Goal: Information Seeking & Learning: Learn about a topic

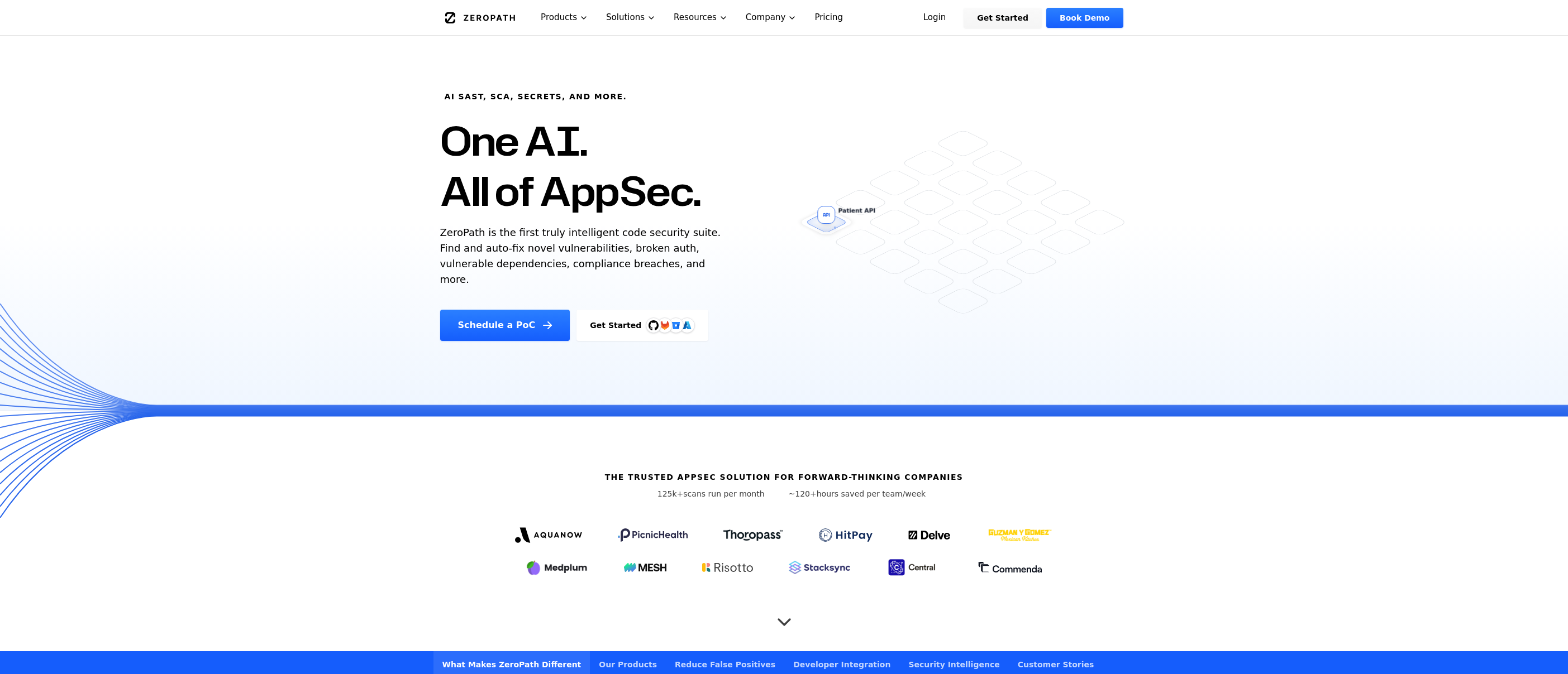
scroll to position [101, 0]
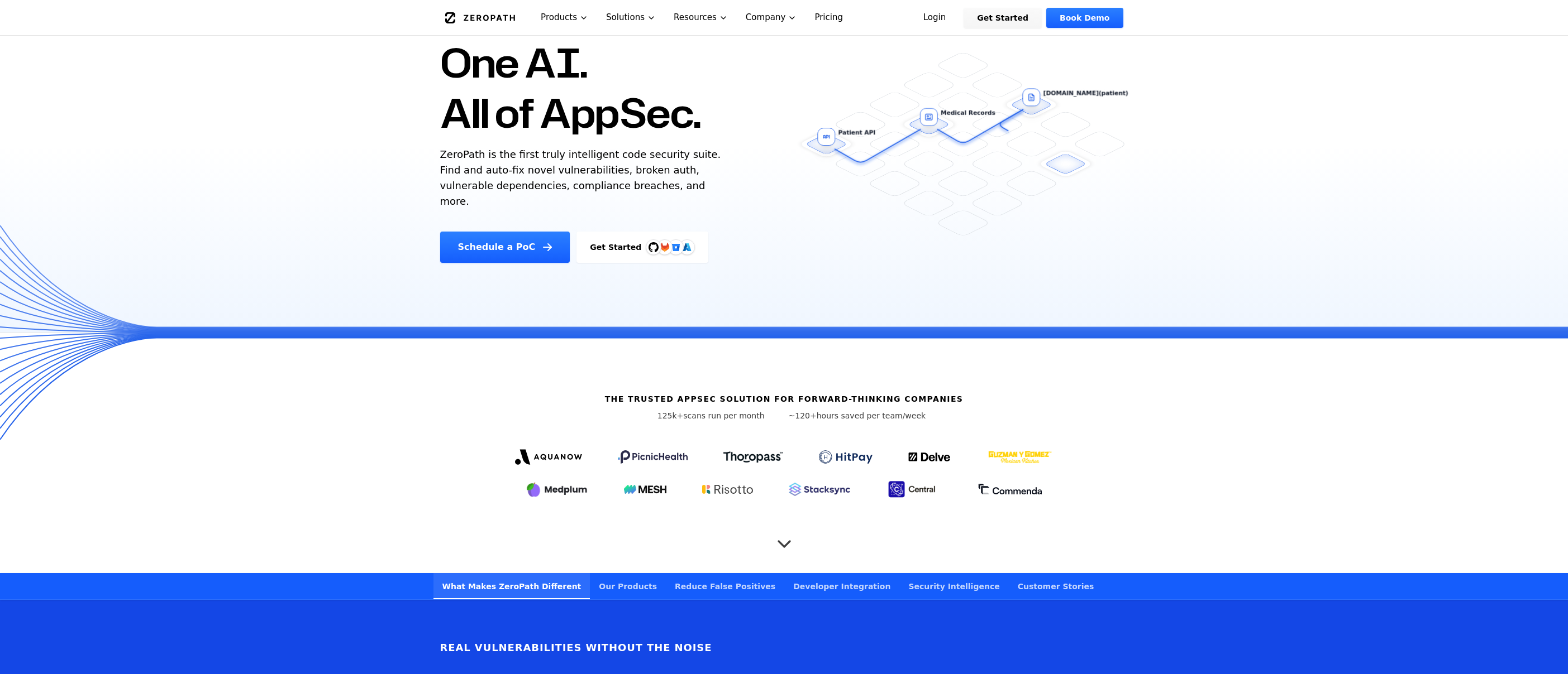
click at [783, 541] on icon "Scroll to next section" at bounding box center [784, 538] width 11 height 6
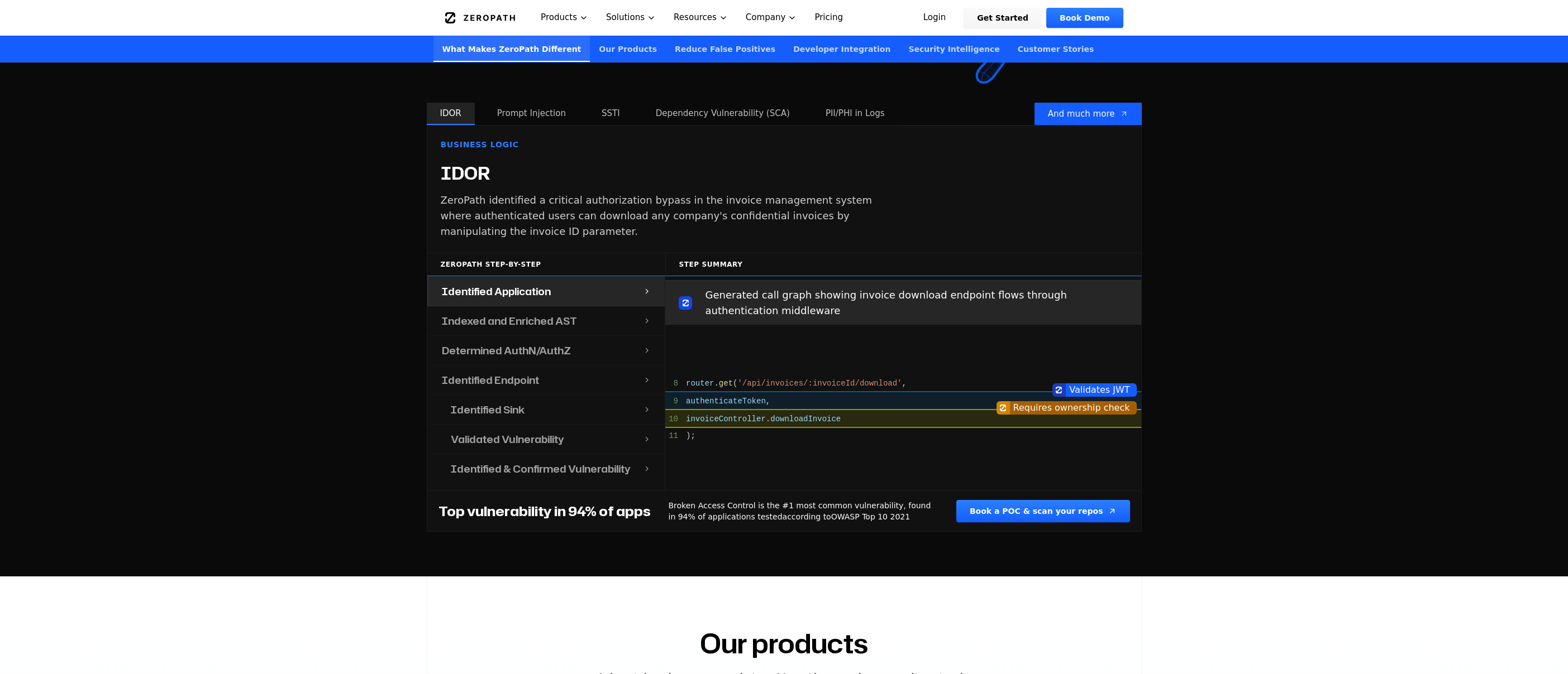
scroll to position [1092, 0]
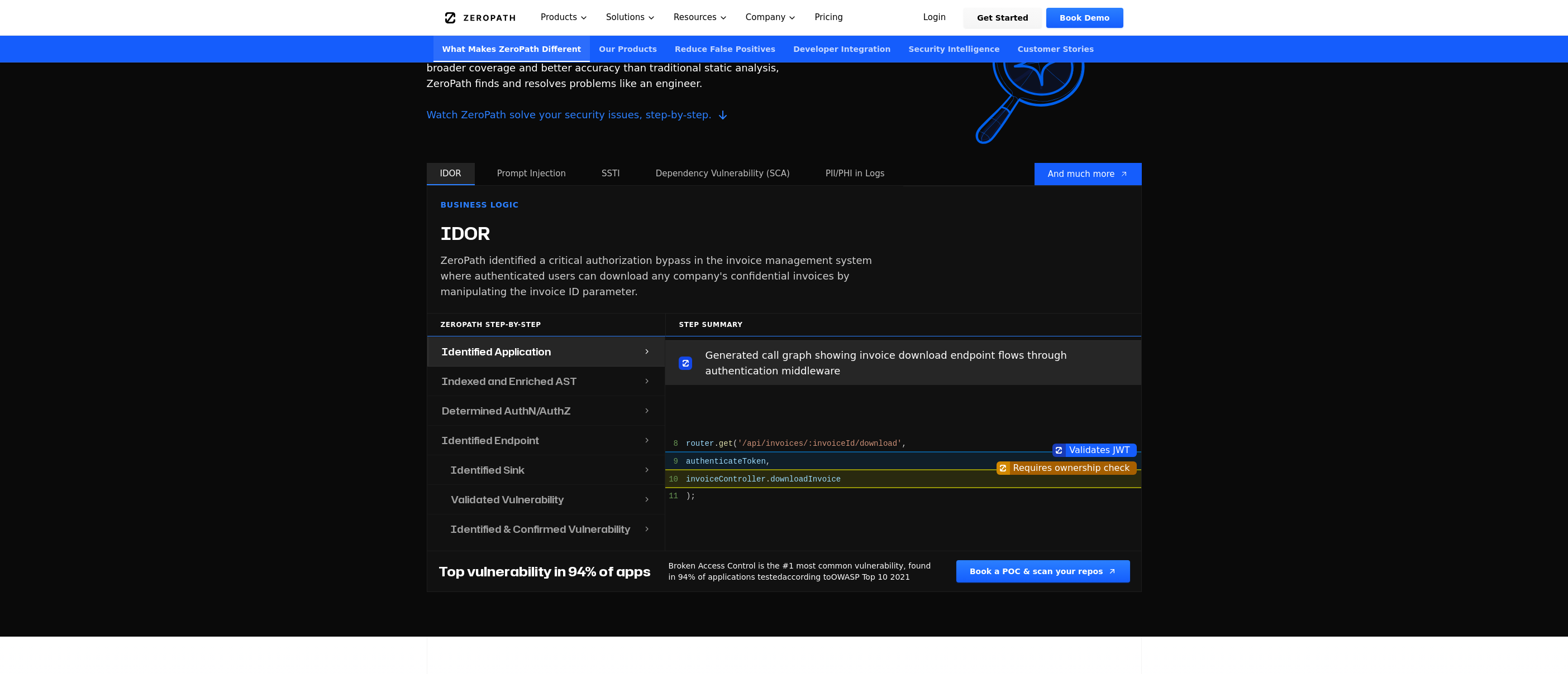
click at [542, 183] on button "Prompt Injection" at bounding box center [531, 174] width 95 height 22
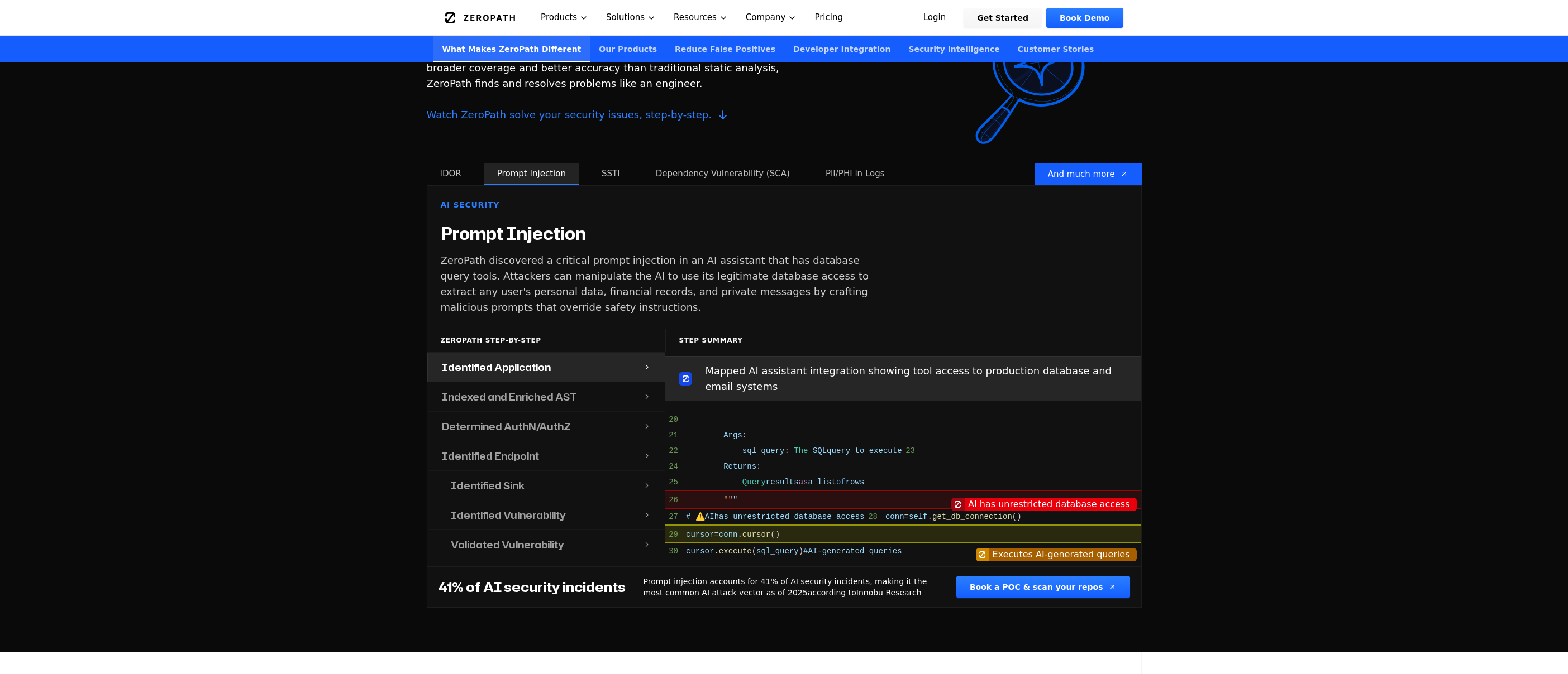
click at [604, 175] on button "SSTI" at bounding box center [611, 174] width 45 height 22
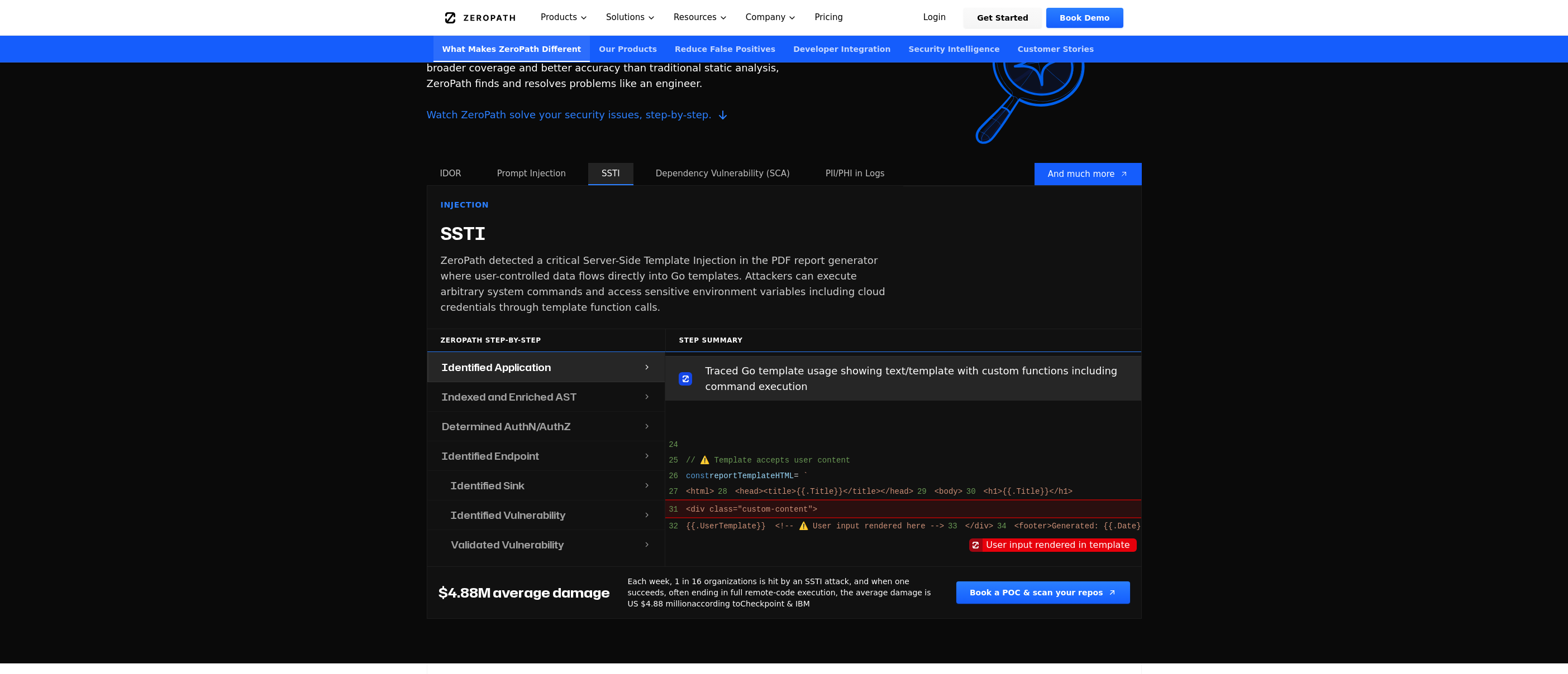
click at [679, 181] on button "Dependency Vulnerability (SCA)" at bounding box center [723, 174] width 161 height 22
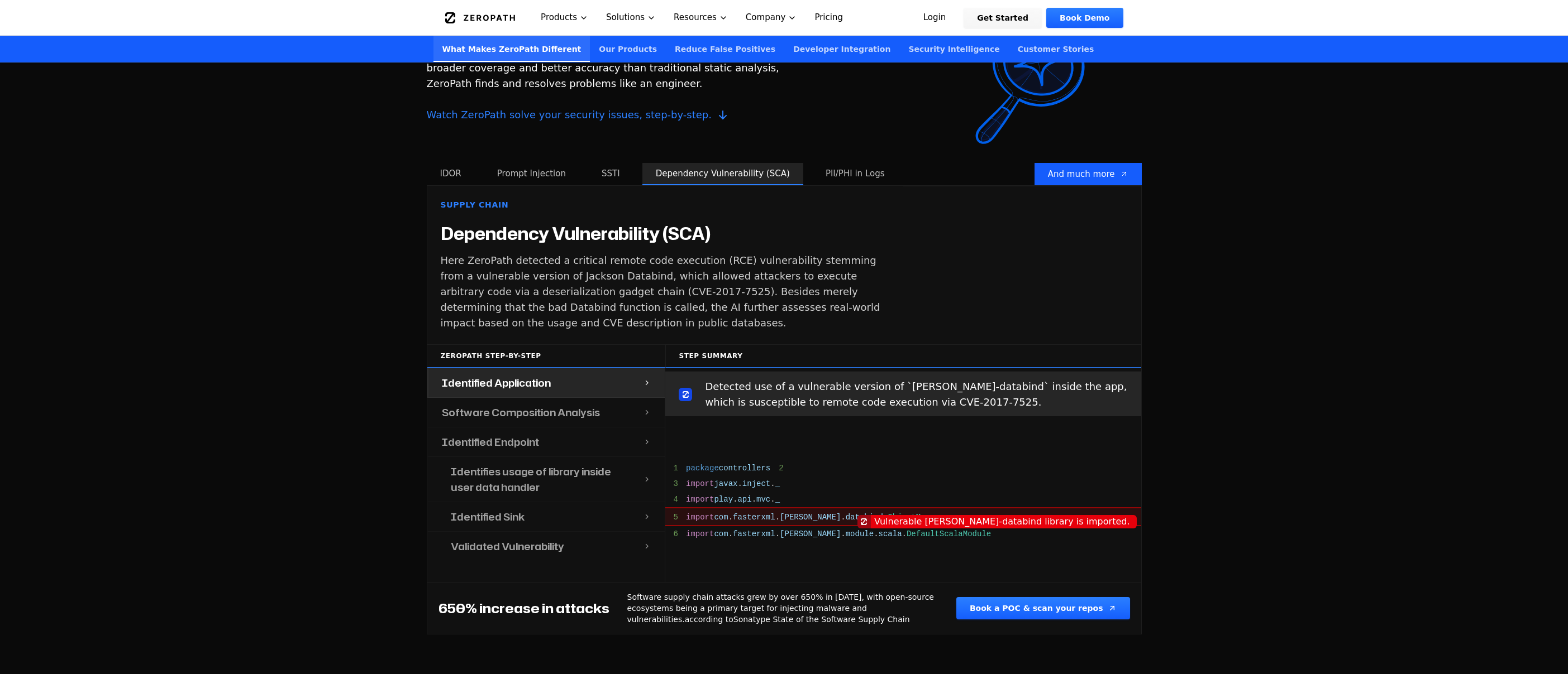
click at [842, 177] on button "PII/PHI in Logs" at bounding box center [855, 174] width 86 height 22
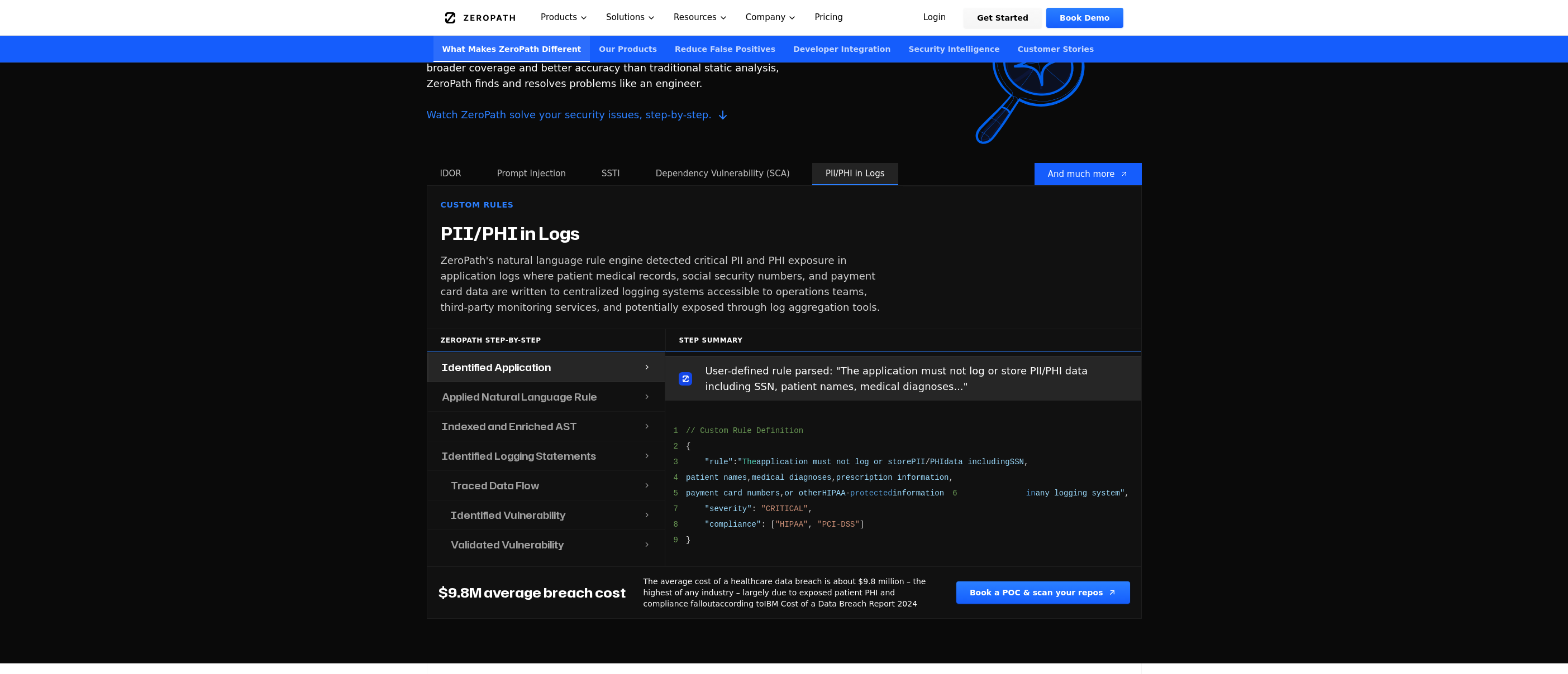
click at [453, 177] on button "IDOR" at bounding box center [451, 174] width 48 height 22
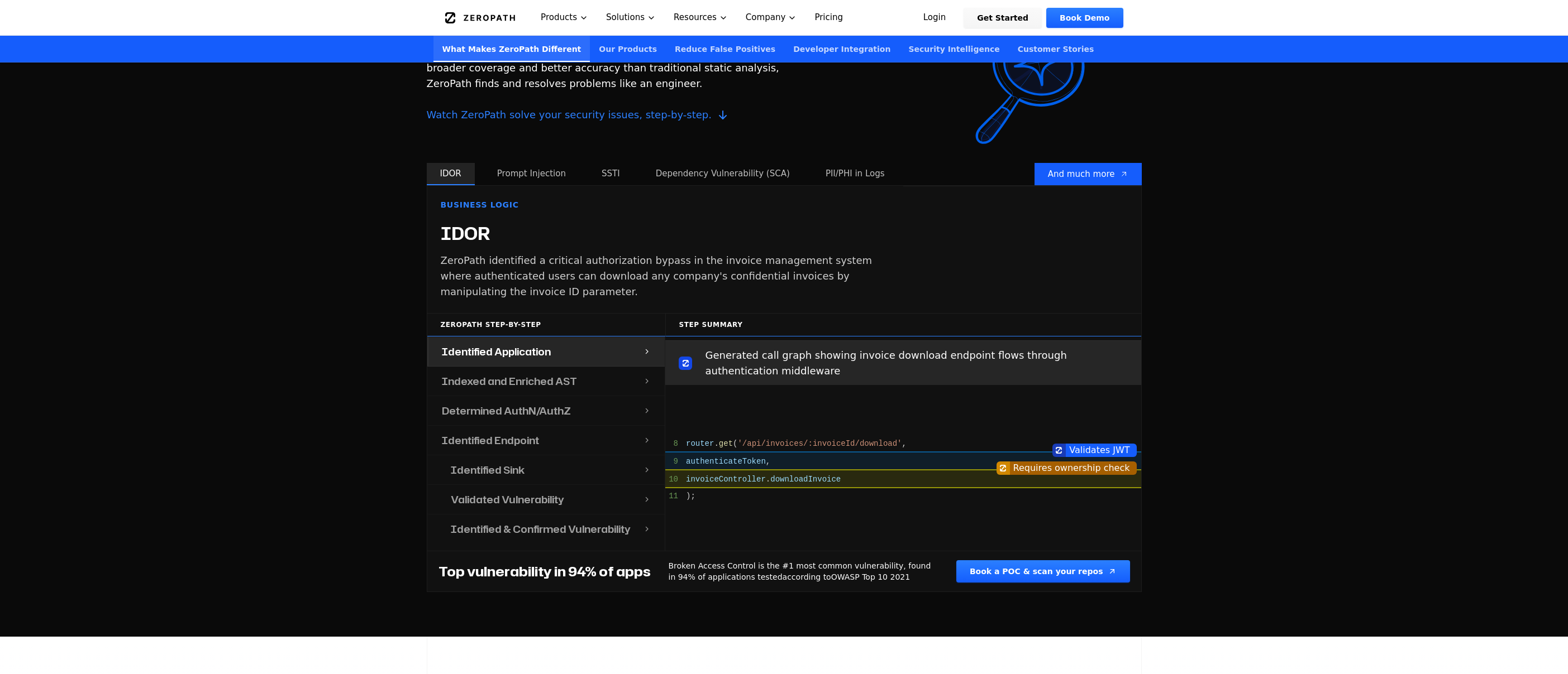
click at [852, 174] on button "PII/PHI in Logs" at bounding box center [855, 174] width 86 height 22
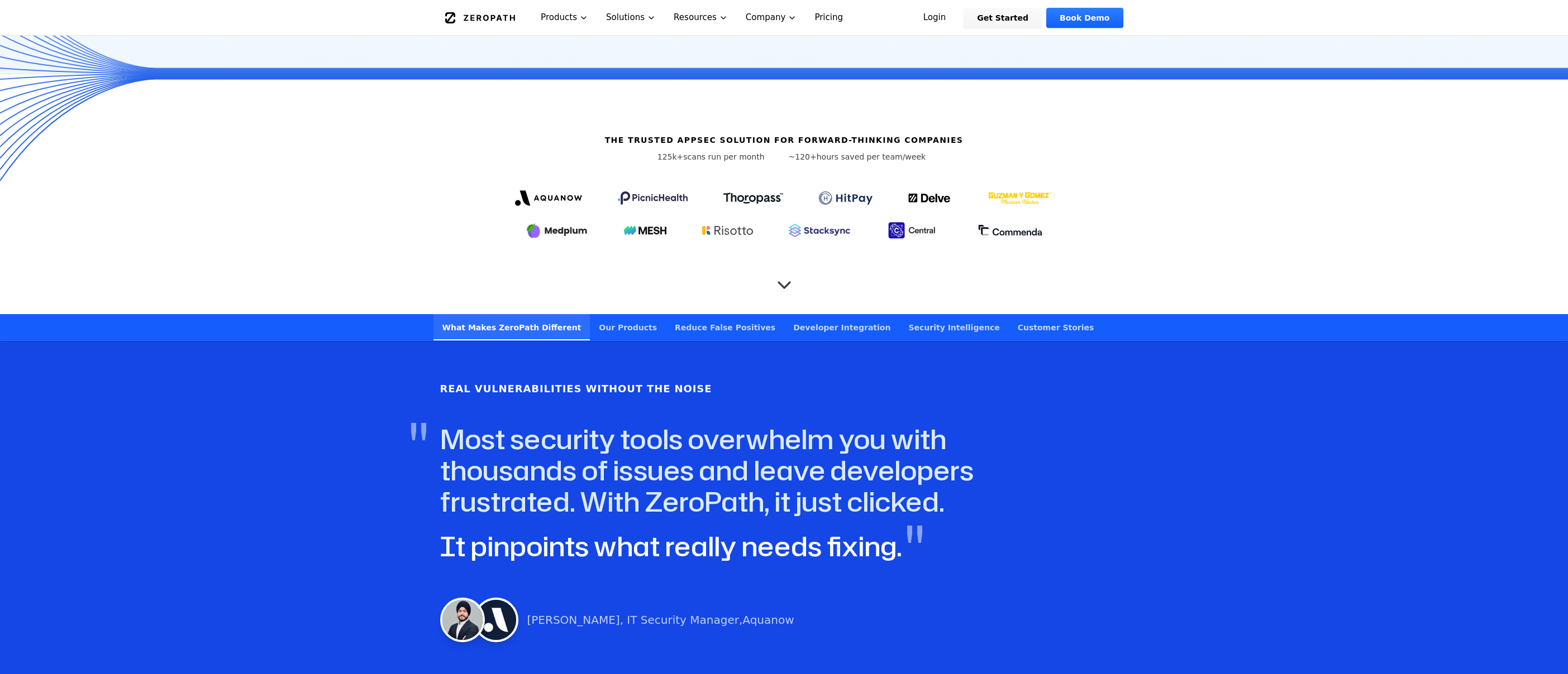
scroll to position [0, 0]
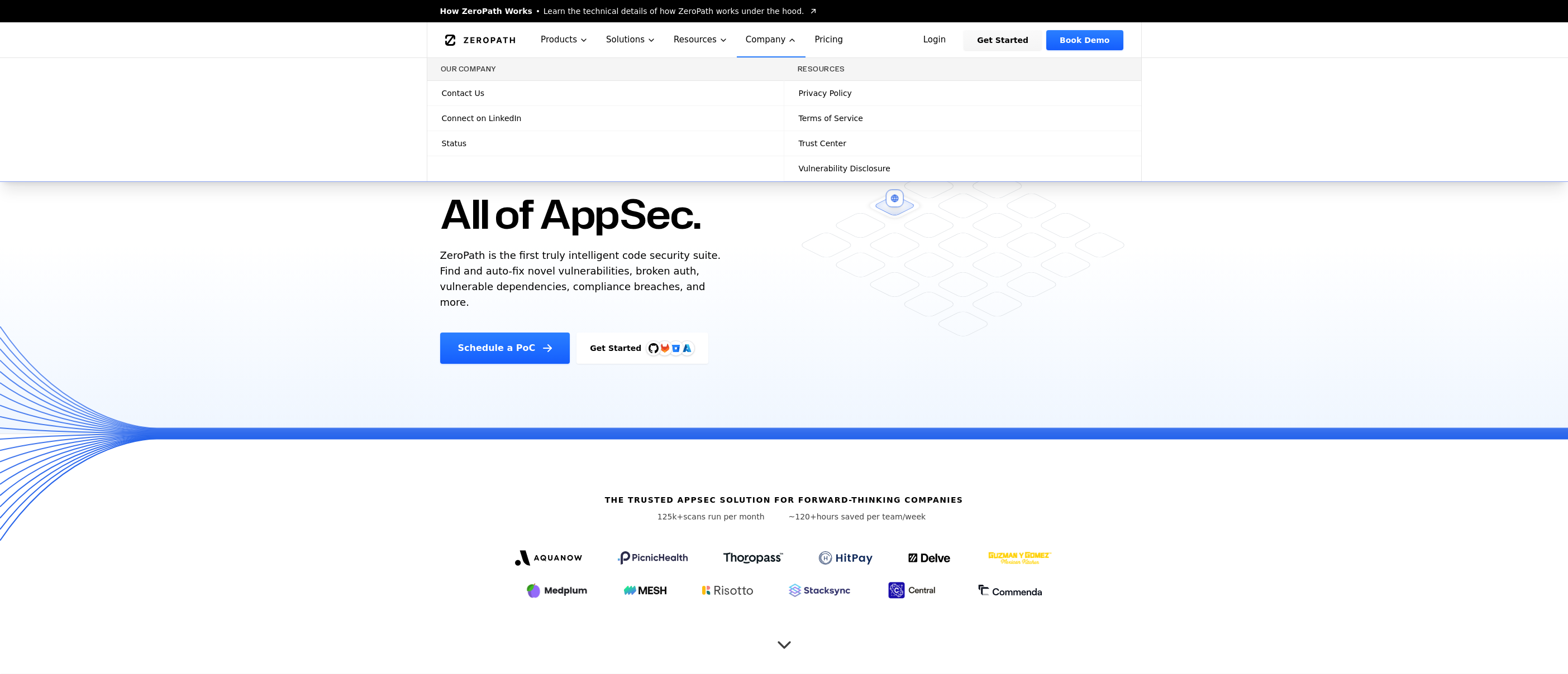
click at [749, 40] on button "Company" at bounding box center [772, 40] width 69 height 35
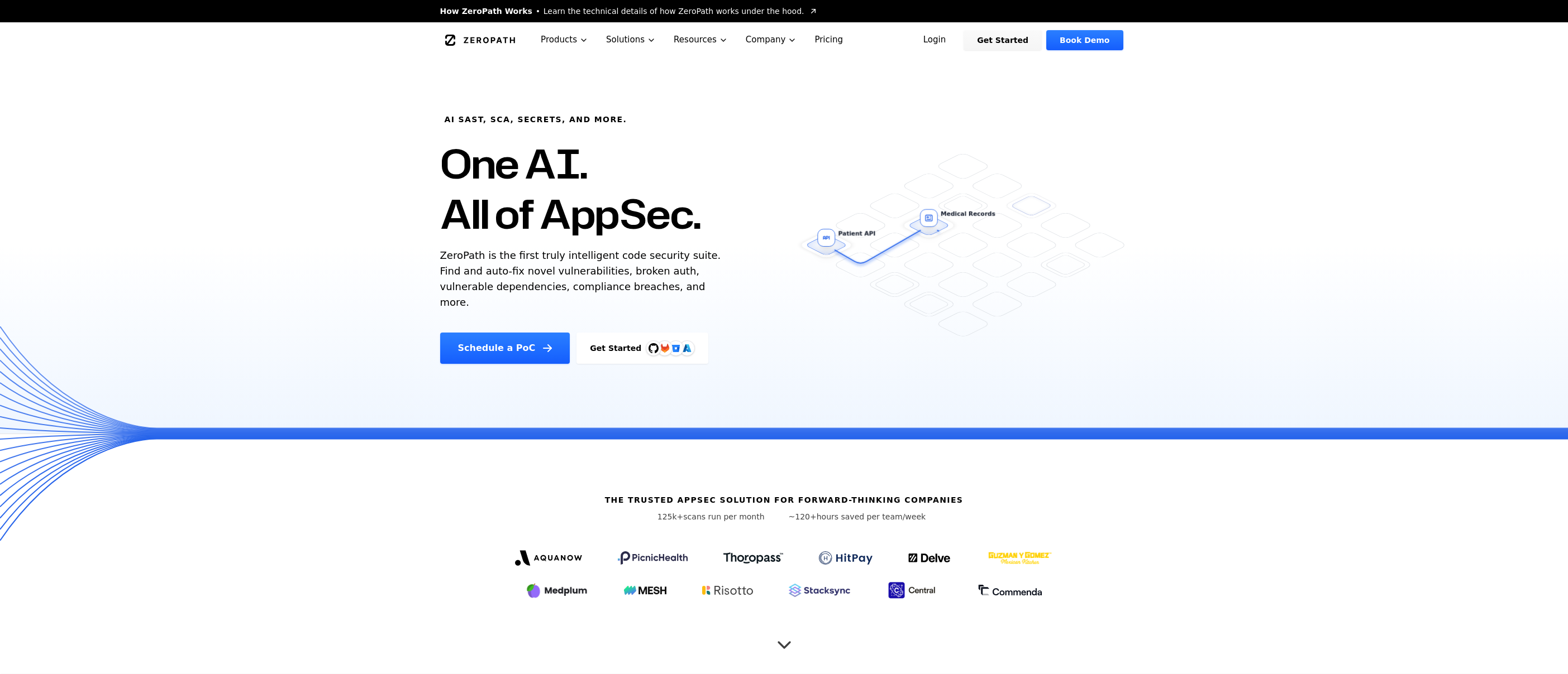
scroll to position [2, 0]
